Goal: Find specific page/section: Find specific page/section

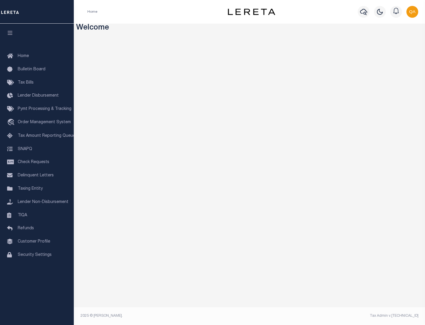
click at [37, 162] on span "Check Requests" at bounding box center [34, 162] width 32 height 4
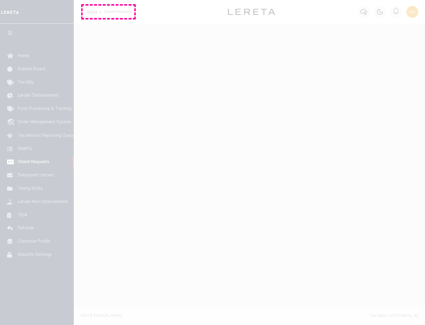
select select "50"
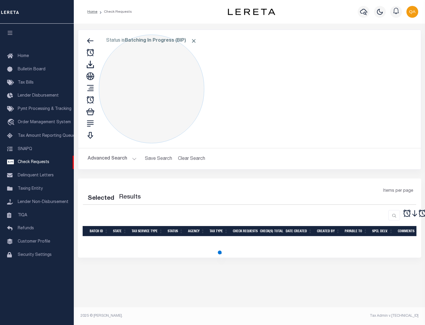
select select "50"
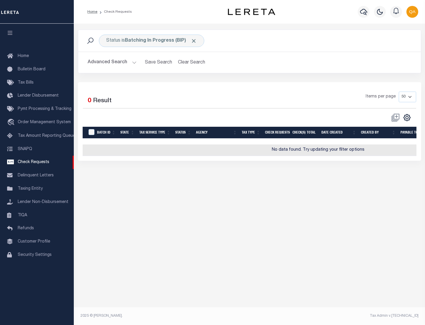
click at [194, 41] on span "Click to Remove" at bounding box center [194, 41] width 6 height 6
